Goal: Information Seeking & Learning: Learn about a topic

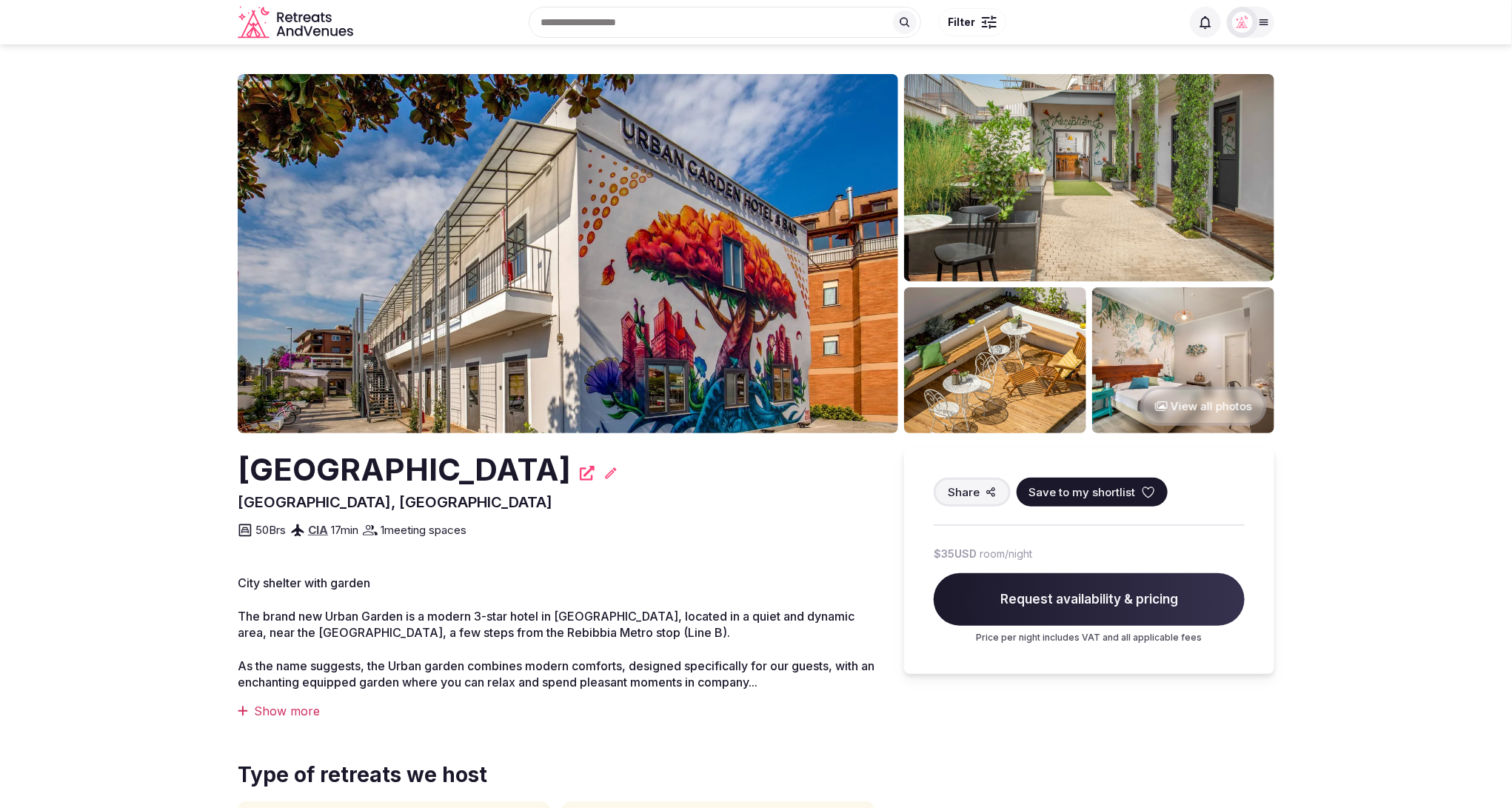
drag, startPoint x: 225, startPoint y: 459, endPoint x: 534, endPoint y: 467, distance: 309.1
copy h2 "[GEOGRAPHIC_DATA]"
click at [141, 34] on div "Search Popular Destinations [GEOGRAPHIC_DATA], [GEOGRAPHIC_DATA] [GEOGRAPHIC_DA…" at bounding box center [756, 22] width 1512 height 45
